Goal: Task Accomplishment & Management: Manage account settings

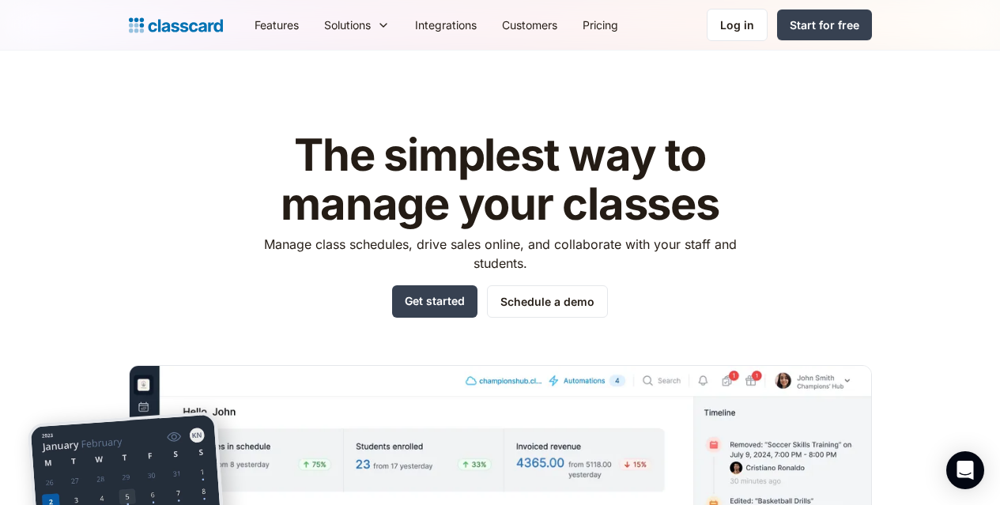
click at [834, 43] on div "Features Resources Blog The latest industry news, updates and info. Customer st…" at bounding box center [500, 25] width 1000 height 51
click at [754, 24] on div "Log in" at bounding box center [737, 25] width 34 height 17
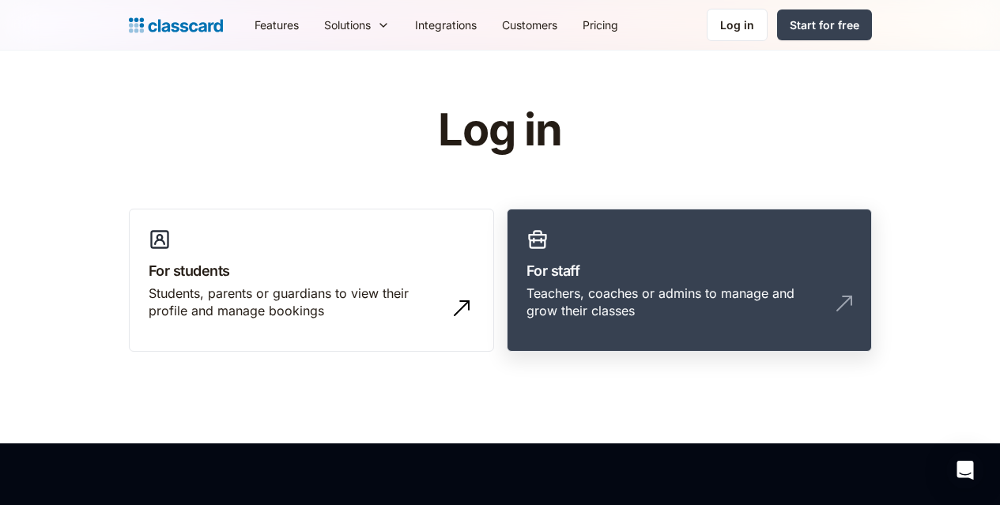
click at [637, 257] on link "For staff Teachers, coaches or admins to manage and grow their classes" at bounding box center [688, 281] width 365 height 144
